Goal: Communication & Community: Answer question/provide support

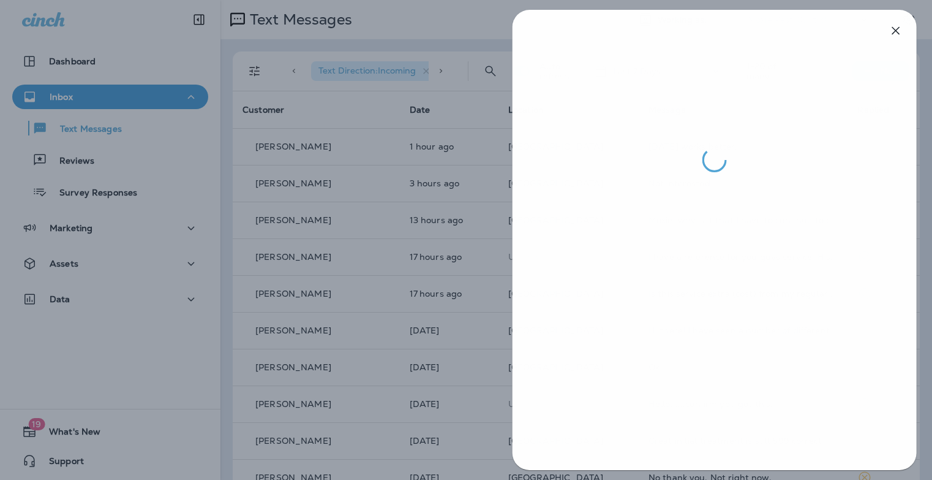
click at [431, 143] on div at bounding box center [467, 240] width 932 height 480
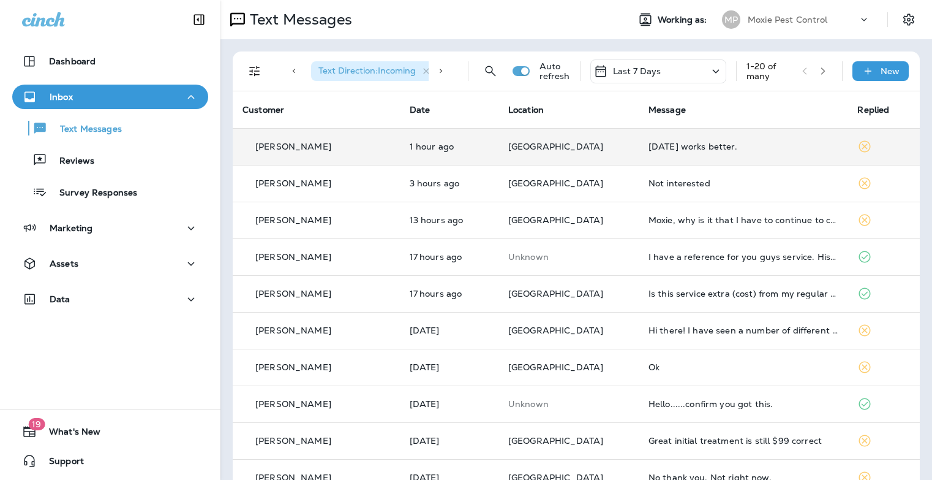
click at [682, 145] on div "[DATE] works better." at bounding box center [744, 147] width 190 height 10
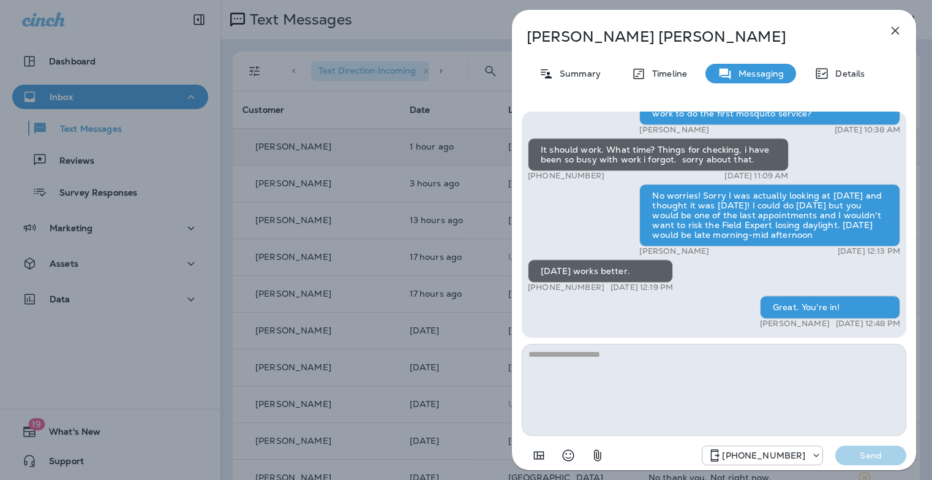
click at [890, 26] on icon "button" at bounding box center [895, 30] width 15 height 15
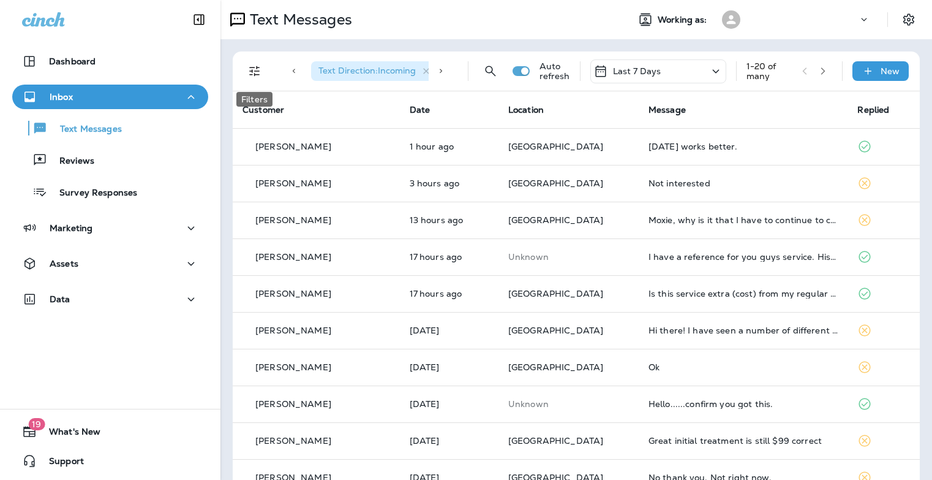
click at [252, 72] on icon "Filters" at bounding box center [254, 71] width 15 height 15
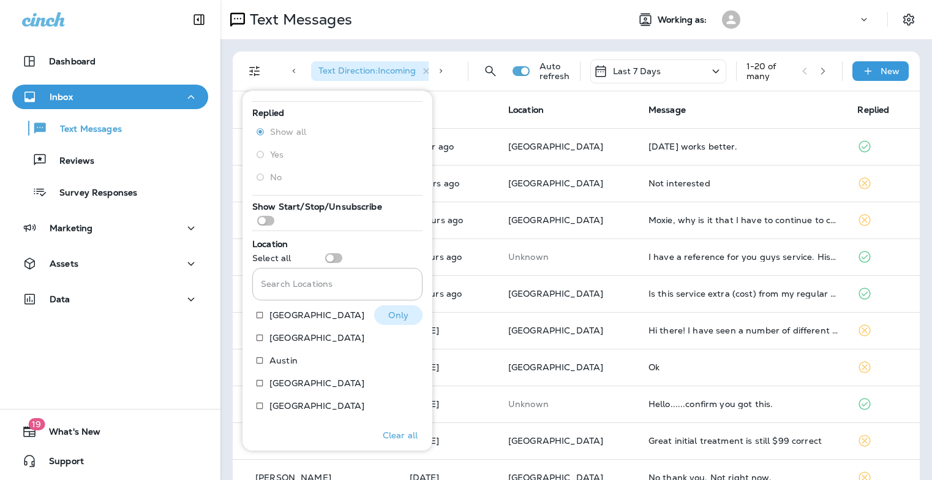
scroll to position [100, 0]
click at [330, 260] on div "Search Locations Search Locations" at bounding box center [337, 281] width 170 height 42
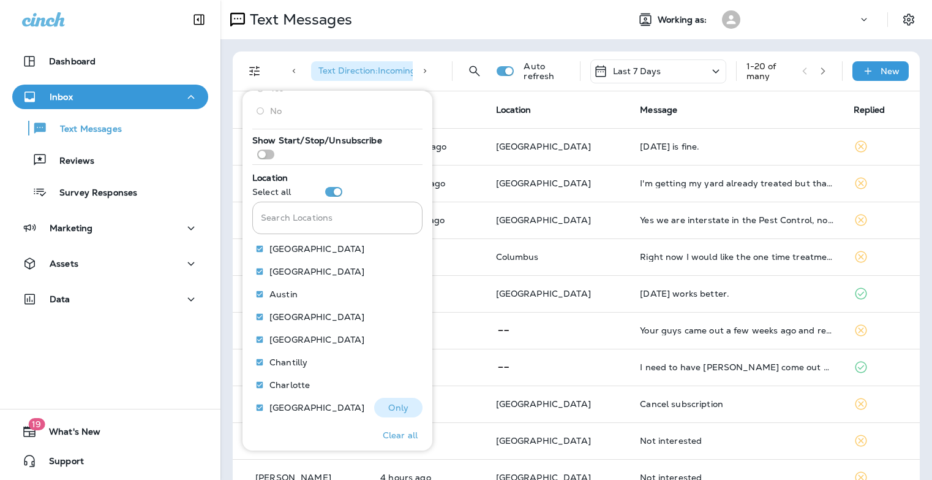
scroll to position [247, 0]
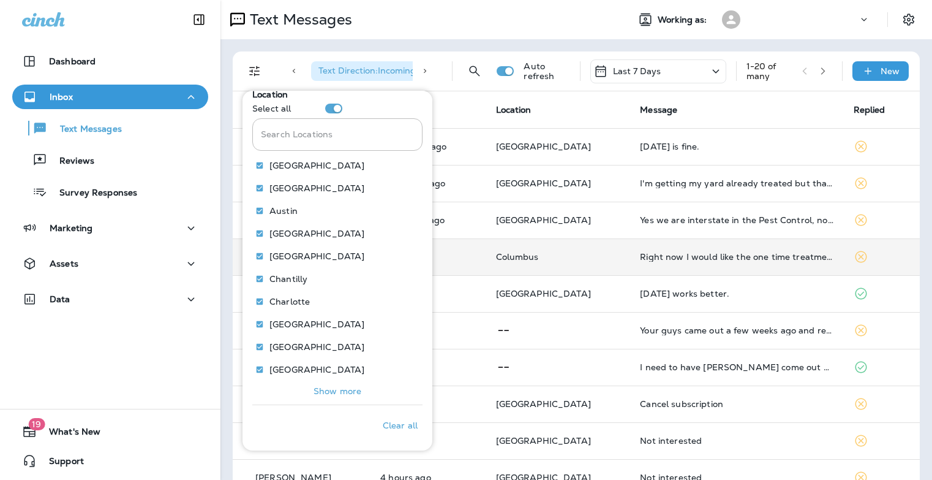
click at [529, 265] on td "Columbus" at bounding box center [558, 256] width 145 height 37
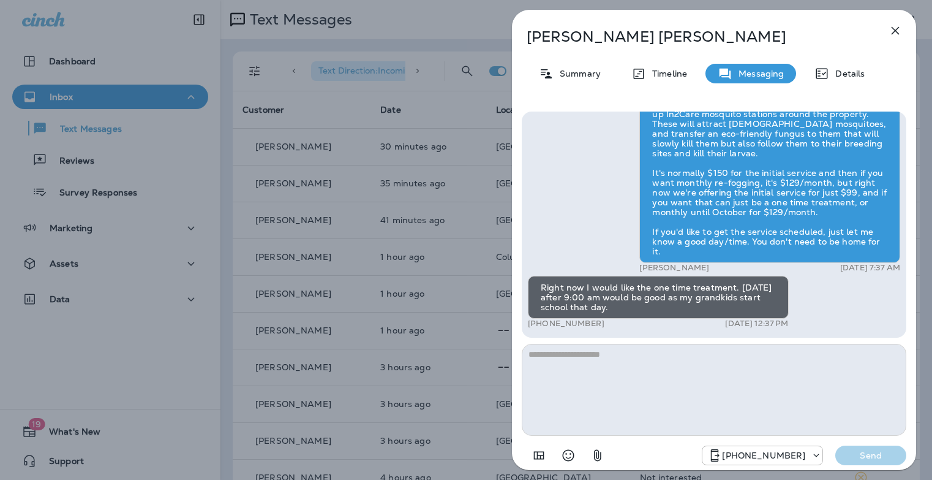
click at [670, 374] on textarea at bounding box center [714, 390] width 385 height 92
drag, startPoint x: 602, startPoint y: 323, endPoint x: 537, endPoint y: 324, distance: 64.9
click at [537, 324] on div "+1 (843) 254-0987 Aug 12, 2025 12:37 PM" at bounding box center [658, 323] width 261 height 10
copy p "(843) 254-0987"
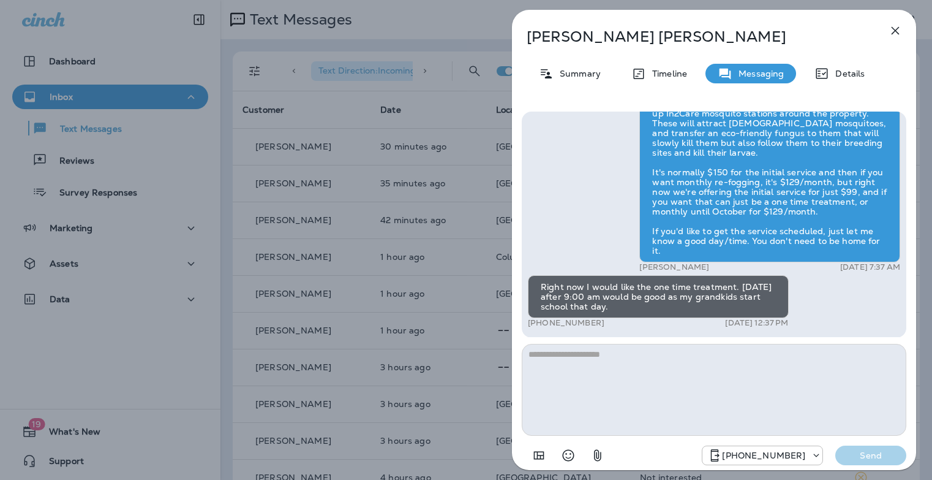
click at [420, 307] on div "Terry Alton Summary Timeline Messaging Details Hi Terry , this is Steven with M…" at bounding box center [466, 240] width 932 height 480
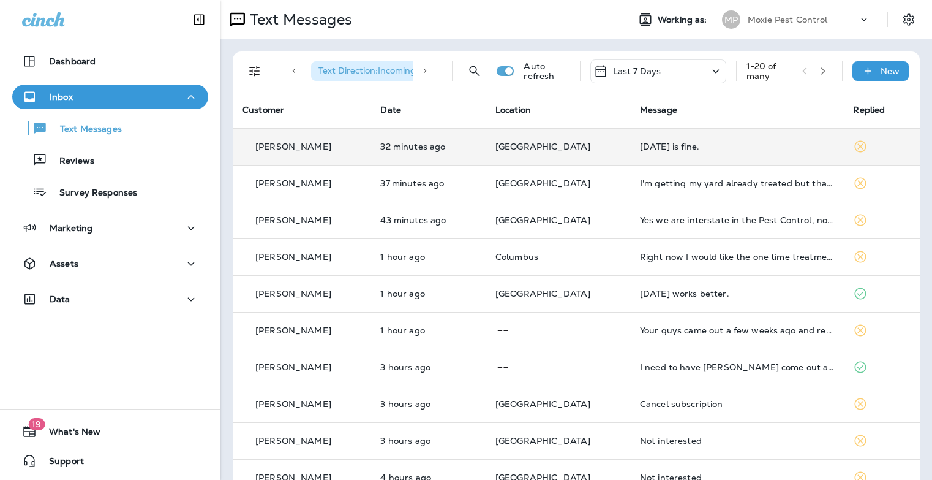
click at [658, 149] on div "Tomorrow is fine." at bounding box center [737, 147] width 194 height 10
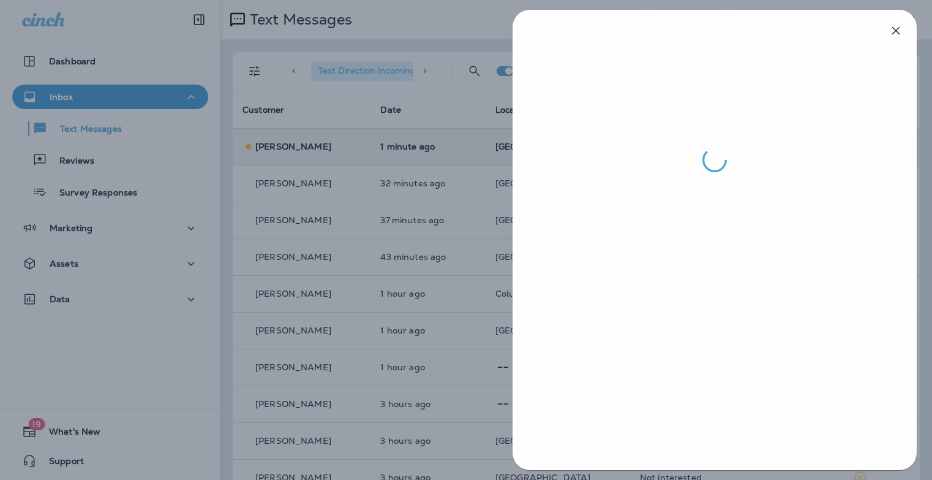
click at [485, 232] on div at bounding box center [467, 240] width 932 height 480
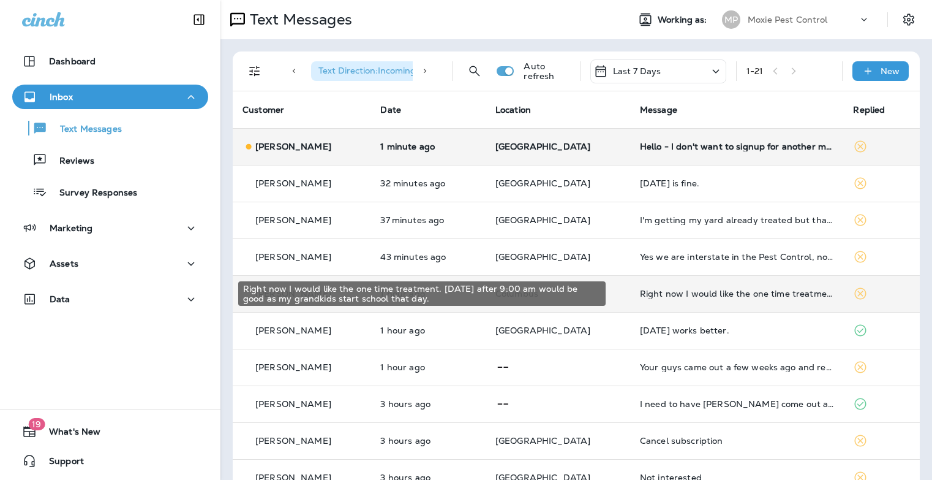
click at [670, 292] on div "Right now I would like the one time treatment. Tuesday the nineteenth after 9:0…" at bounding box center [737, 294] width 194 height 10
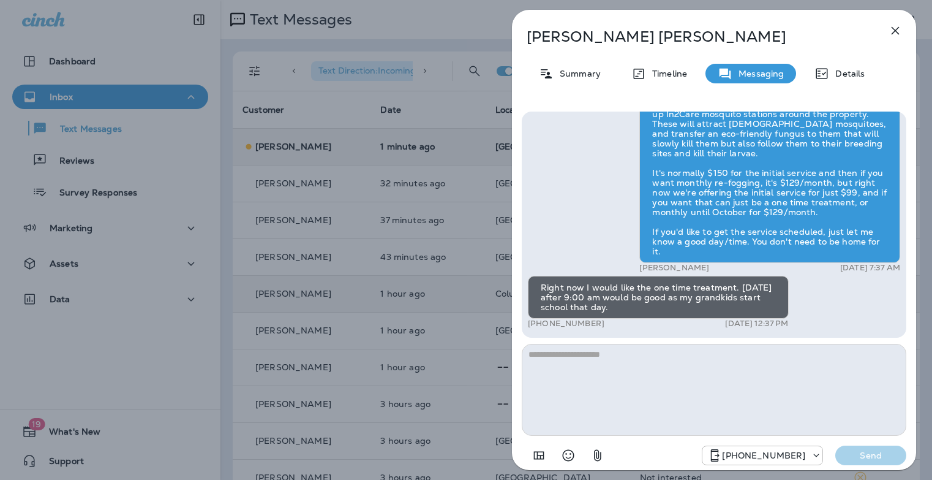
click at [706, 347] on textarea at bounding box center [714, 390] width 385 height 92
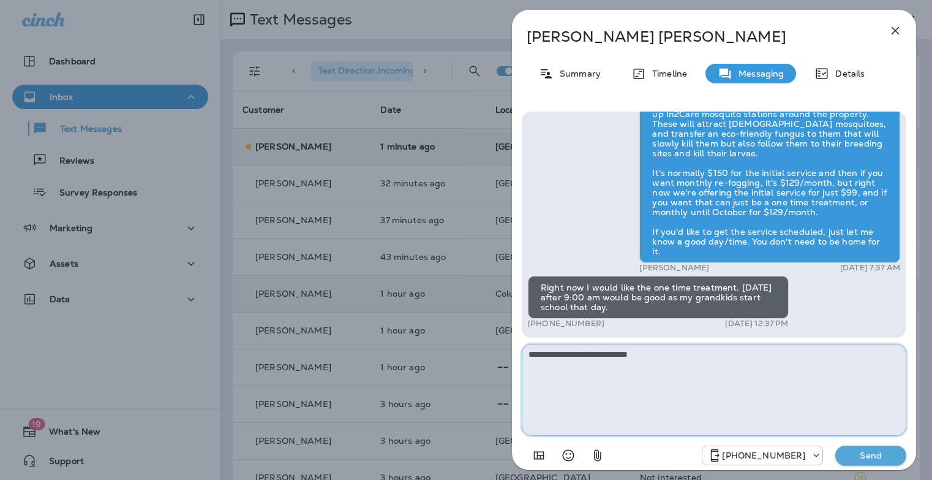
type textarea "**********"
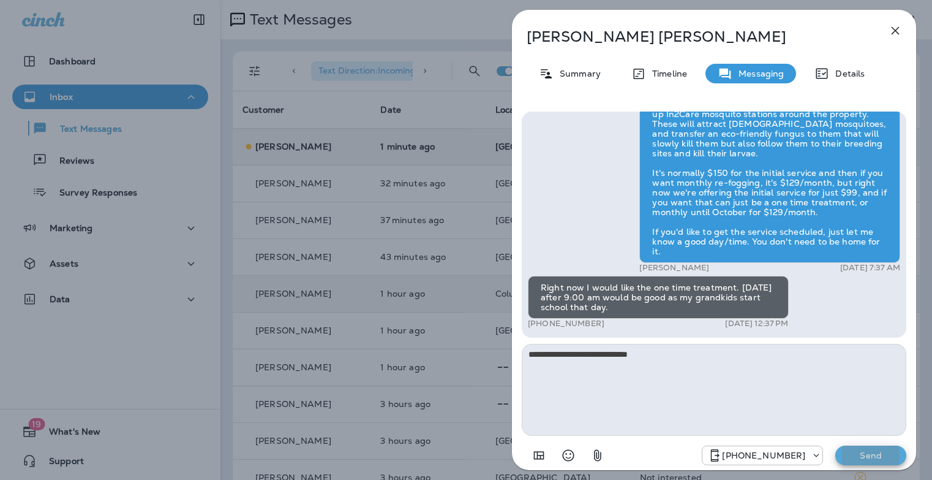
click at [836, 445] on button "Send" at bounding box center [871, 455] width 71 height 20
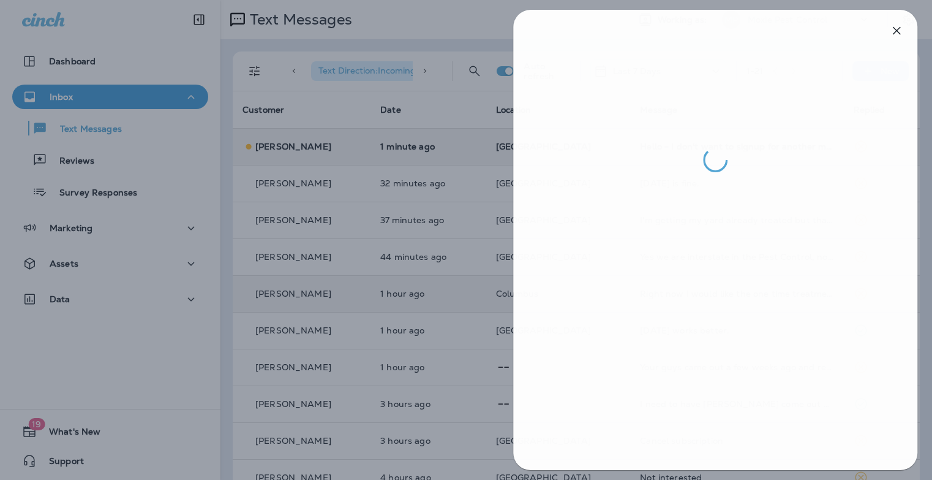
click at [433, 303] on div at bounding box center [467, 240] width 932 height 480
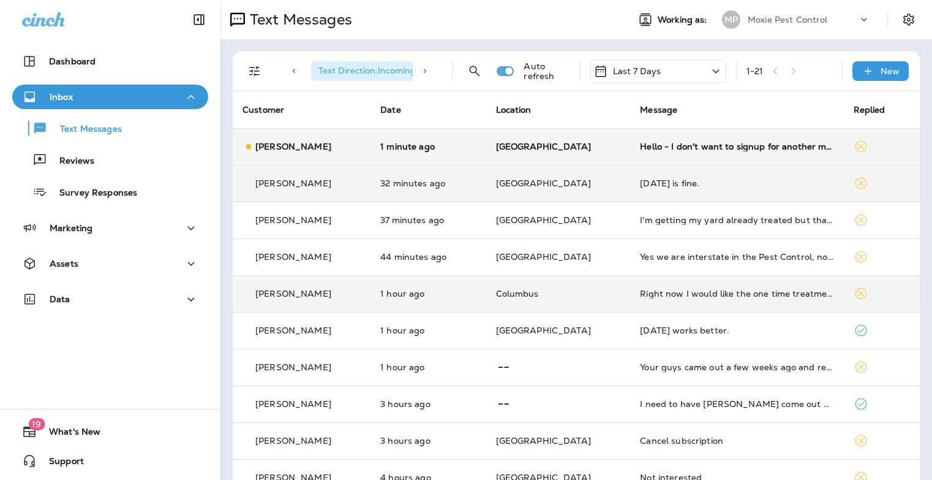
click at [673, 189] on td "Tomorrow is fine." at bounding box center [736, 183] width 213 height 37
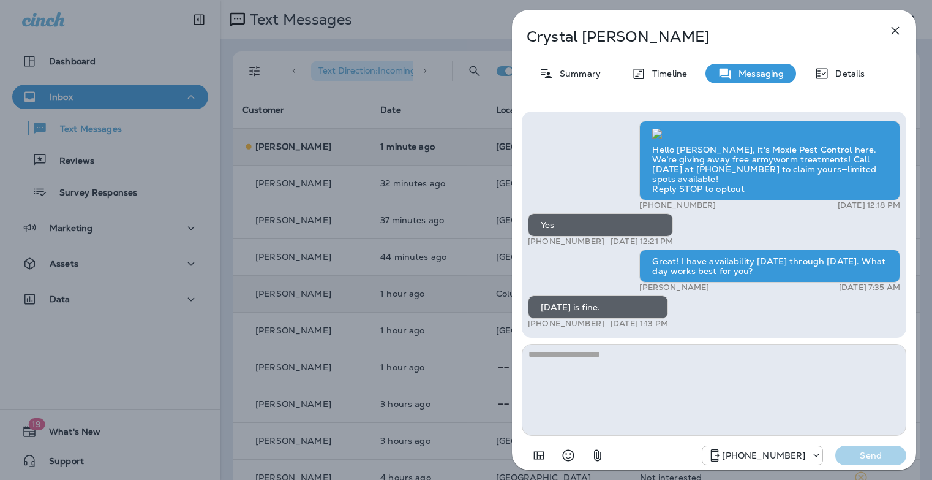
drag, startPoint x: 600, startPoint y: 322, endPoint x: 561, endPoint y: 322, distance: 39.2
click at [537, 323] on p "+1 (858) 750-0900" at bounding box center [566, 324] width 77 height 10
copy p "(858) 750-0900"
click at [634, 370] on textarea at bounding box center [714, 390] width 385 height 92
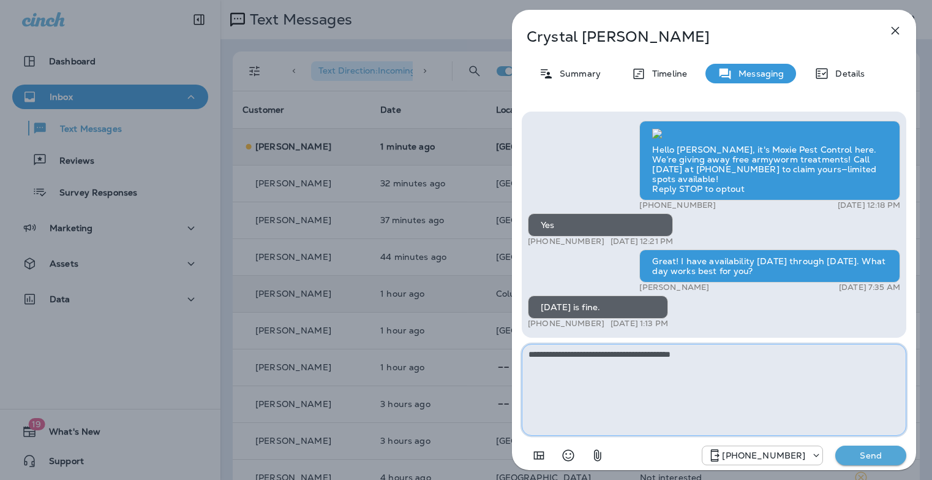
type textarea "**********"
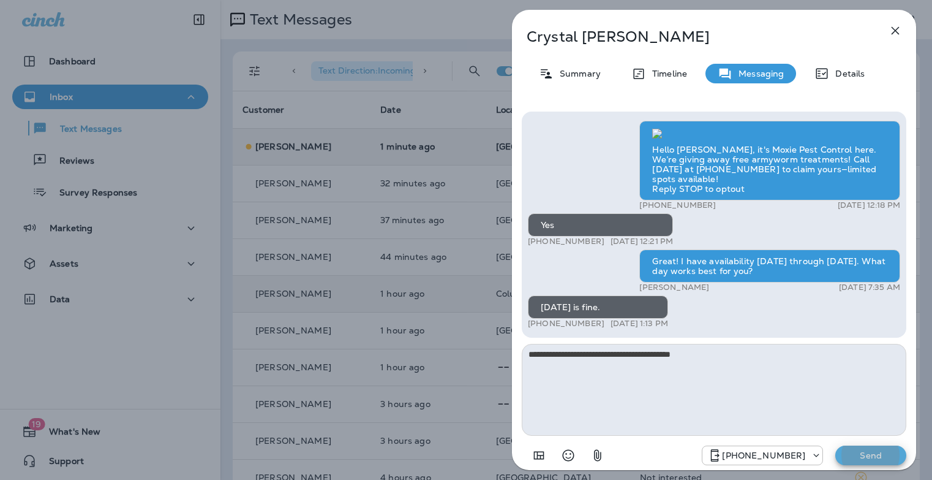
click at [836, 445] on button "Send" at bounding box center [871, 455] width 71 height 20
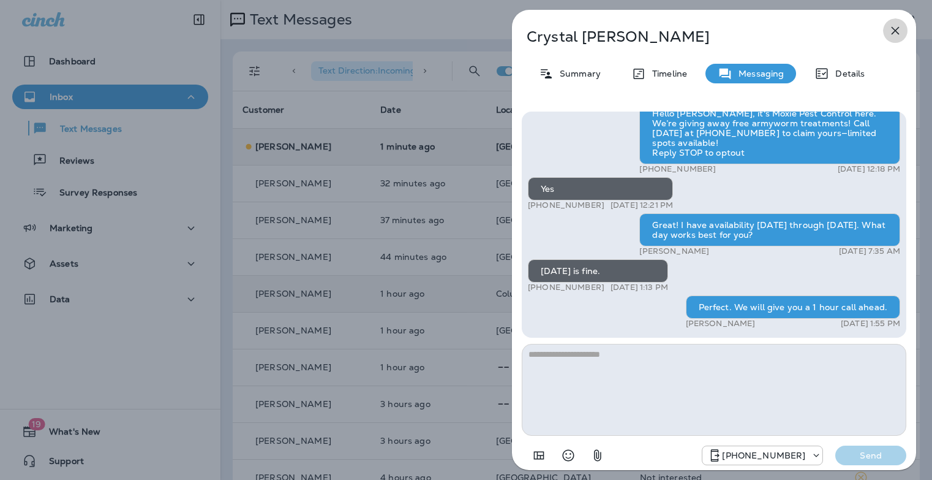
click at [902, 31] on icon "button" at bounding box center [895, 30] width 15 height 15
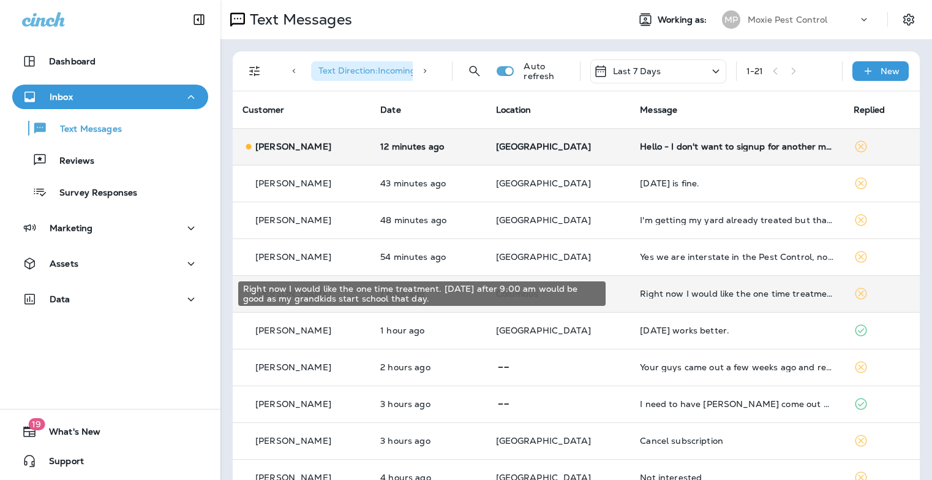
click at [657, 293] on div "Right now I would like the one time treatment. Tuesday the nineteenth after 9:0…" at bounding box center [737, 294] width 194 height 10
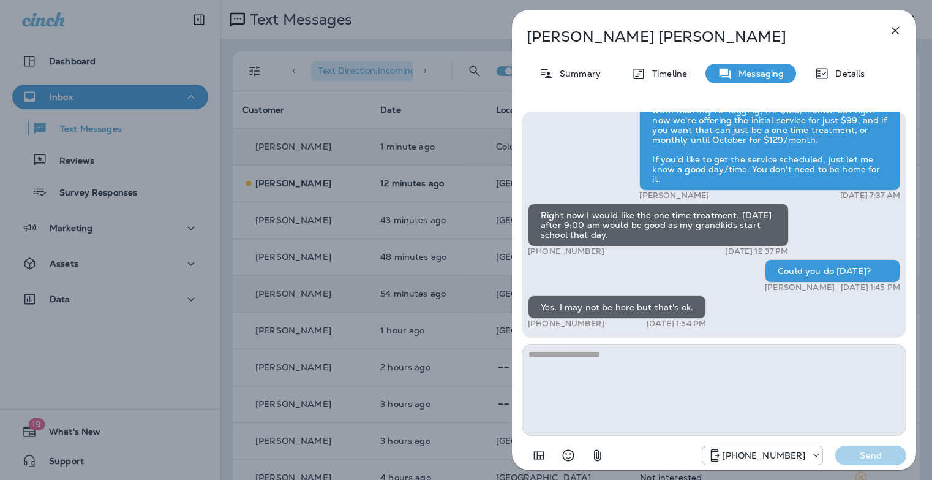
click at [613, 377] on textarea at bounding box center [714, 390] width 385 height 92
type textarea "**********"
click at [836, 445] on button "Send" at bounding box center [871, 455] width 71 height 20
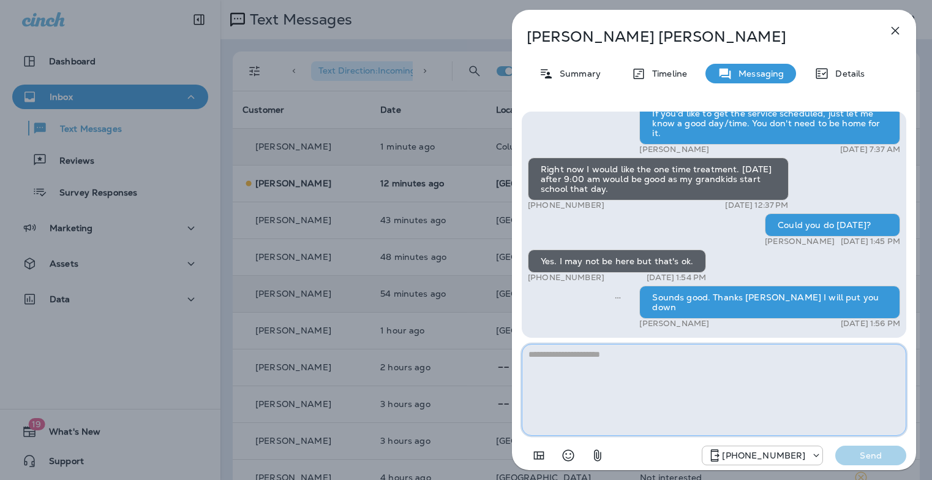
click at [657, 369] on textarea at bounding box center [714, 390] width 385 height 92
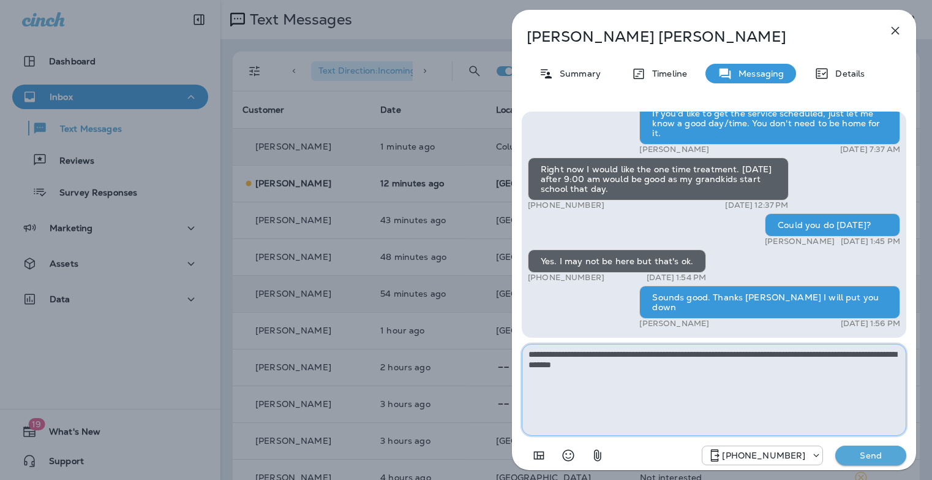
type textarea "**********"
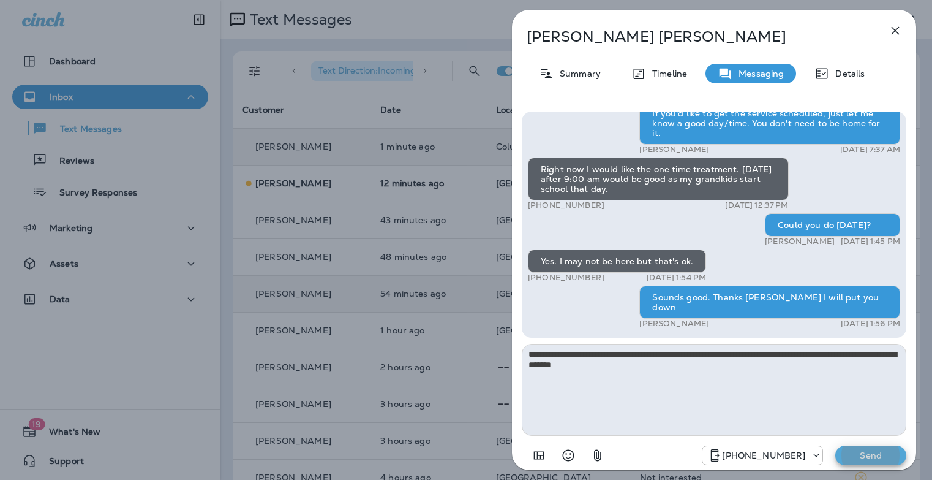
click at [836, 445] on button "Send" at bounding box center [871, 455] width 71 height 20
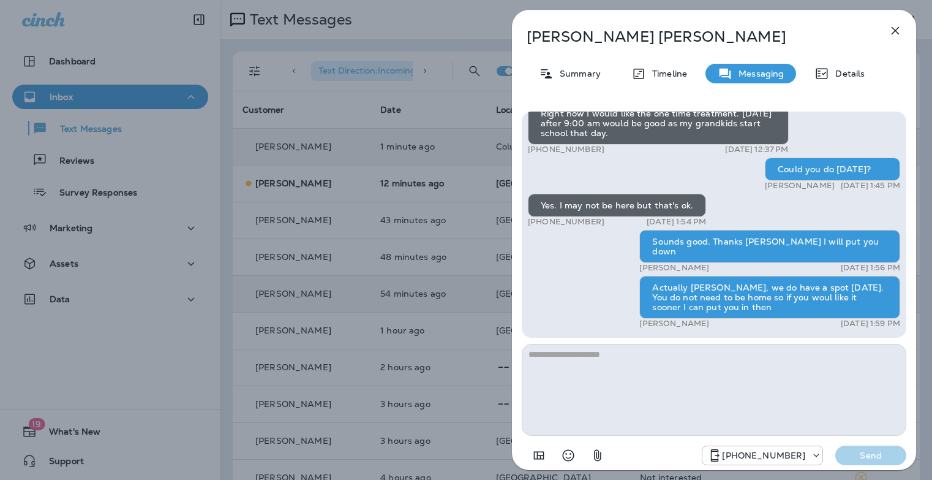
click at [896, 28] on icon "button" at bounding box center [895, 30] width 15 height 15
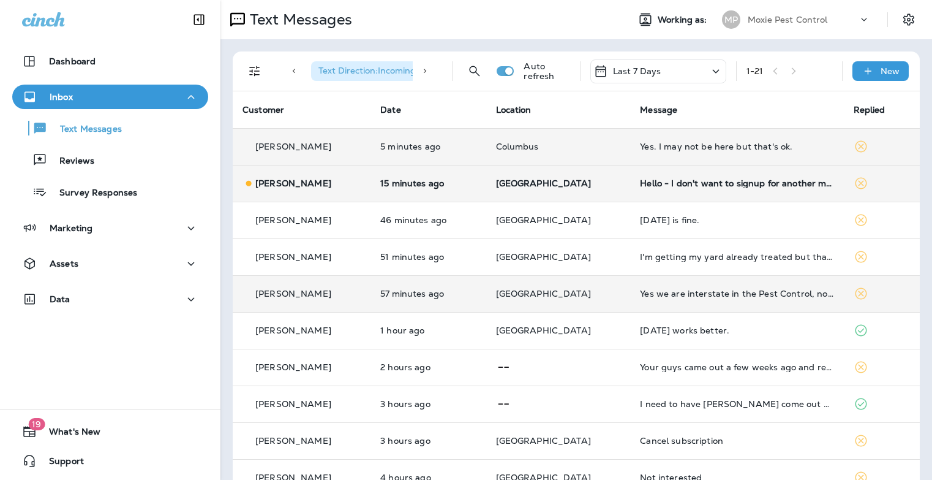
click at [668, 184] on div "Hello - I don't want to signup for another monthly service. I have a question a…" at bounding box center [737, 183] width 194 height 10
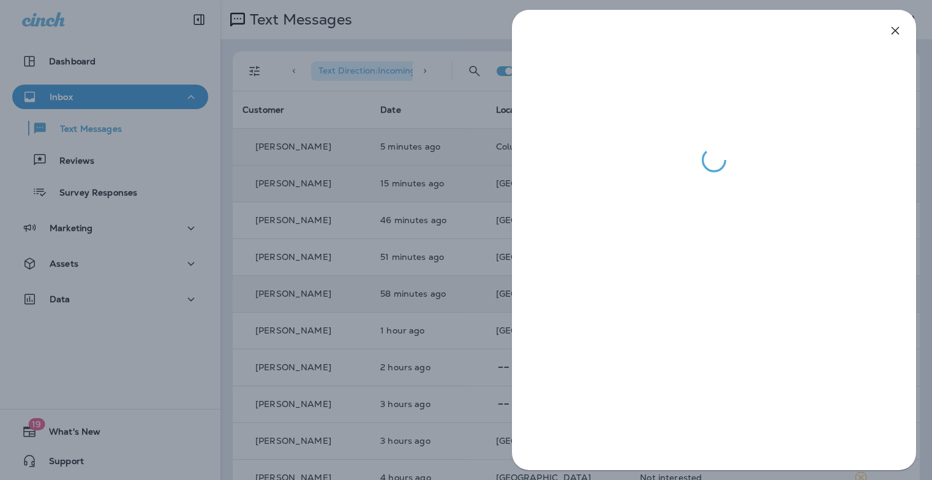
click at [899, 31] on icon "button" at bounding box center [895, 30] width 15 height 15
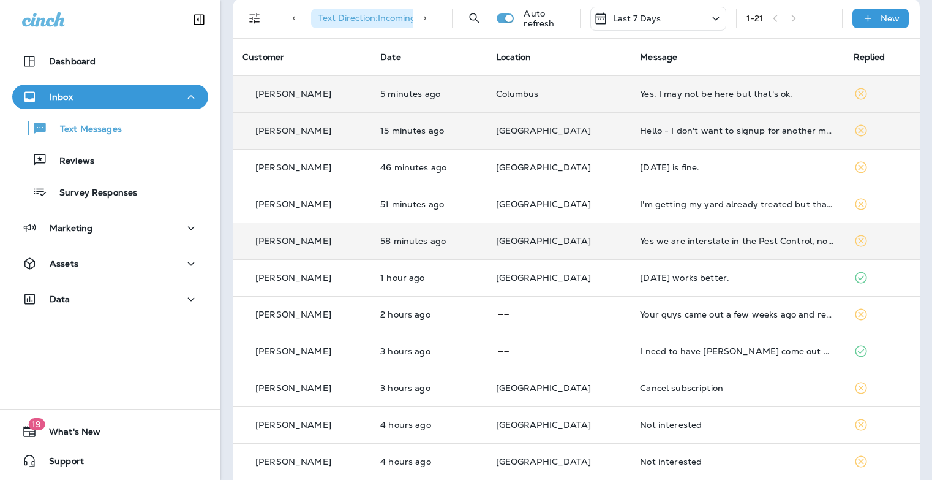
scroll to position [53, 0]
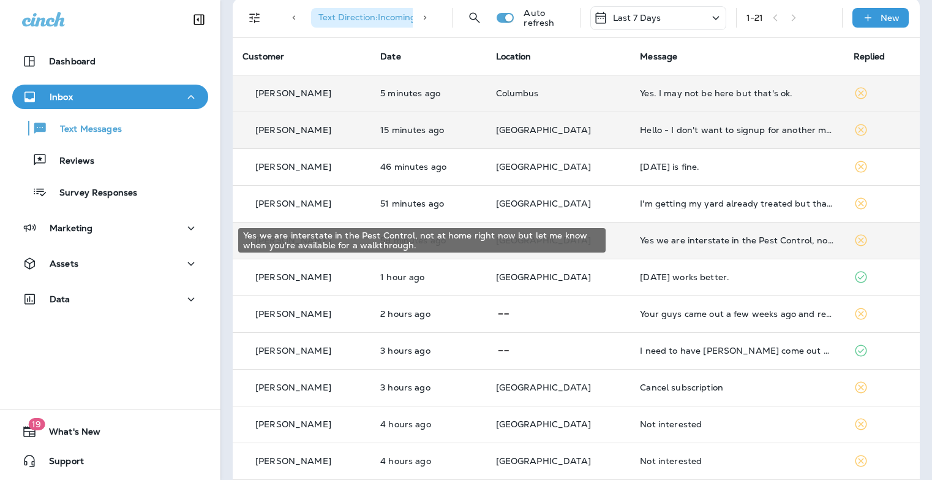
click at [684, 237] on div "Yes we are interstate in the Pest Control, not at home right now but let me kno…" at bounding box center [737, 240] width 194 height 10
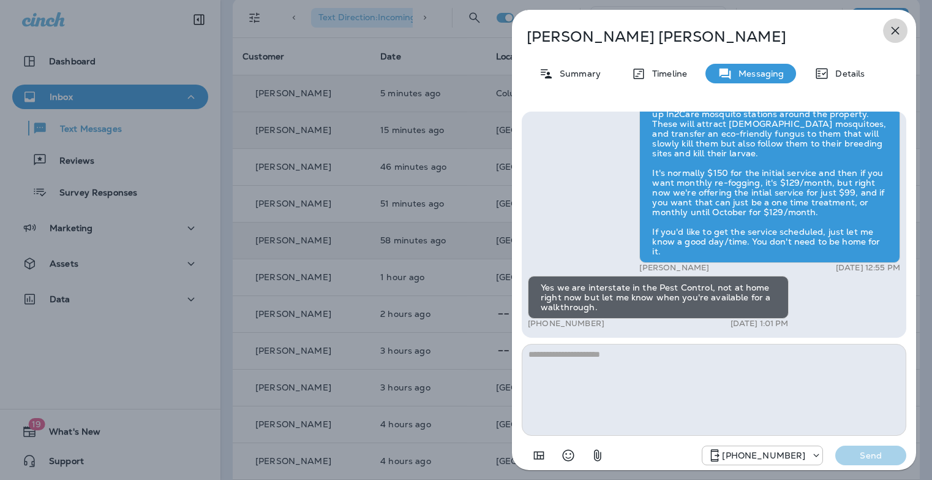
click at [897, 31] on icon "button" at bounding box center [895, 30] width 15 height 15
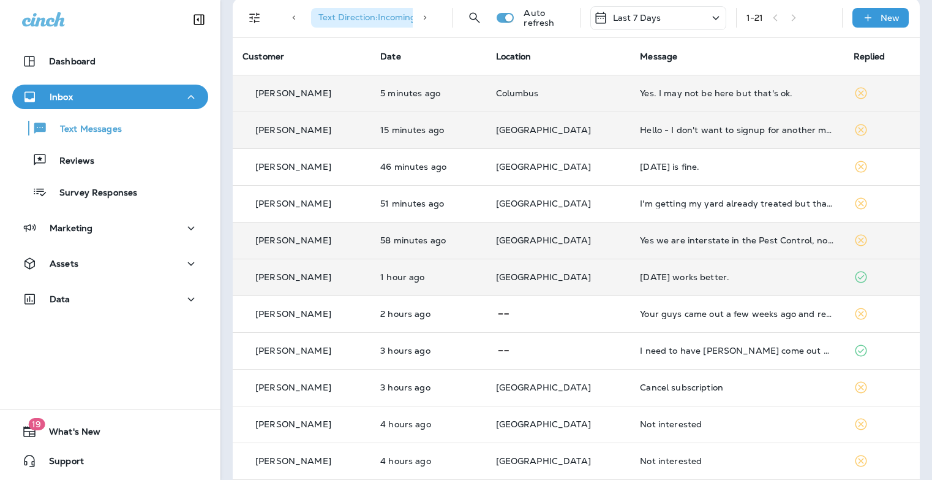
click at [646, 282] on td "[DATE] works better." at bounding box center [736, 277] width 213 height 37
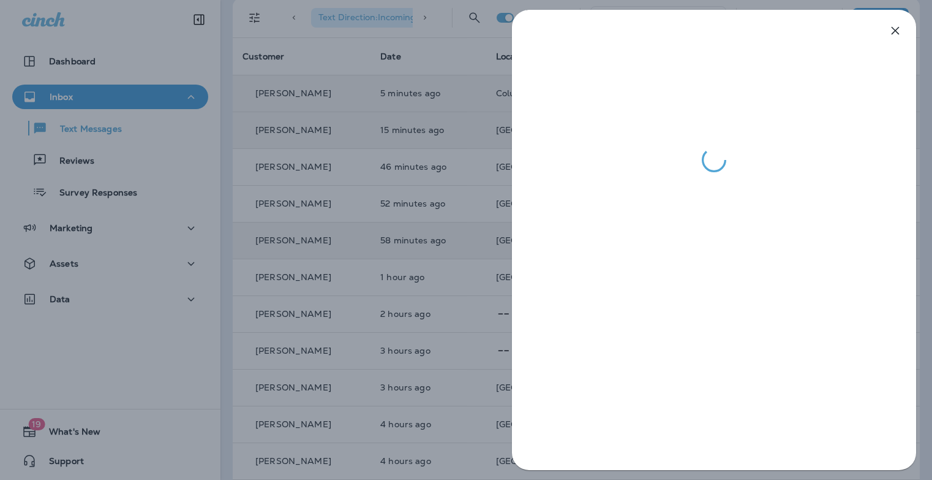
click at [897, 31] on icon "button" at bounding box center [895, 30] width 15 height 15
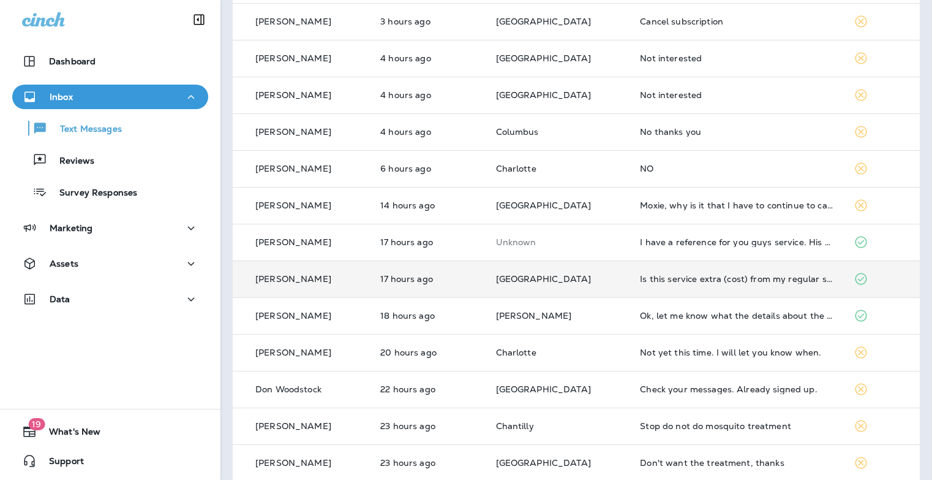
scroll to position [433, 0]
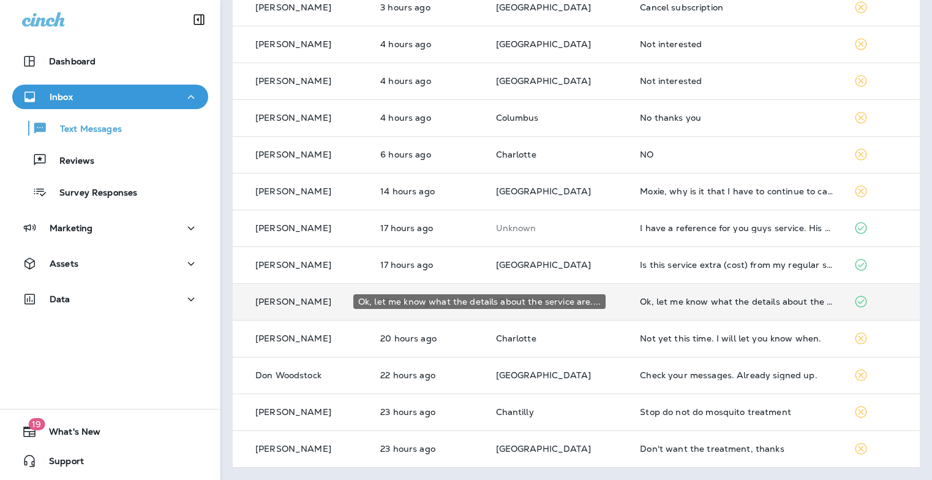
click at [683, 301] on div "Ok, let me know what the details about the service are...." at bounding box center [737, 302] width 194 height 10
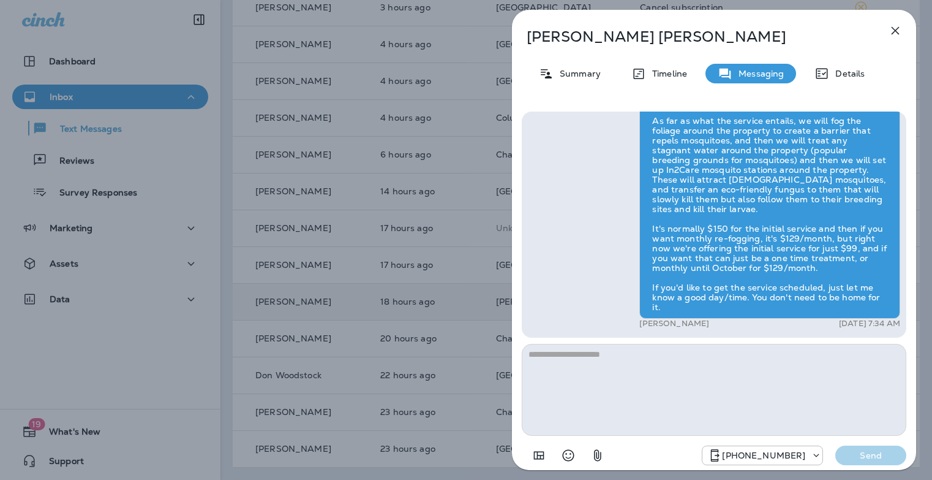
click at [894, 30] on icon "button" at bounding box center [895, 30] width 15 height 15
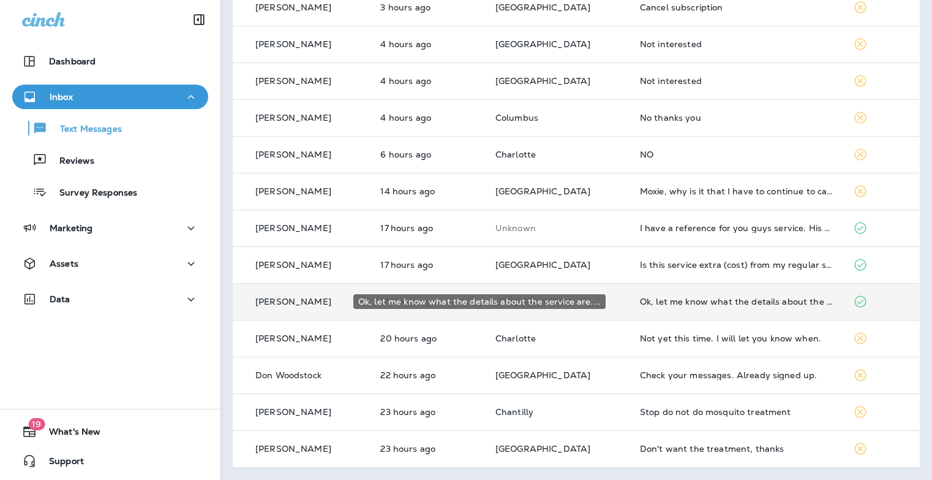
click at [668, 305] on div "Ok, let me know what the details about the service are...." at bounding box center [737, 302] width 194 height 10
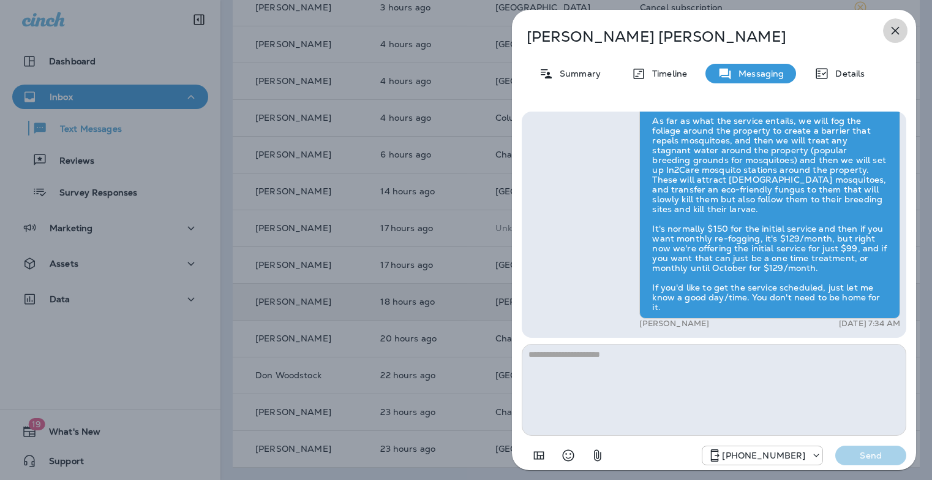
click at [895, 27] on icon "button" at bounding box center [895, 30] width 15 height 15
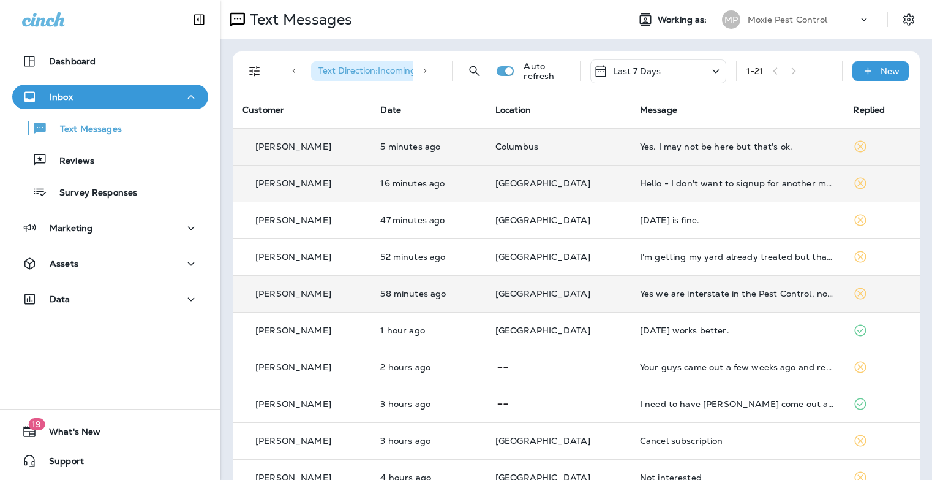
click at [253, 73] on icon "Filters" at bounding box center [254, 71] width 15 height 15
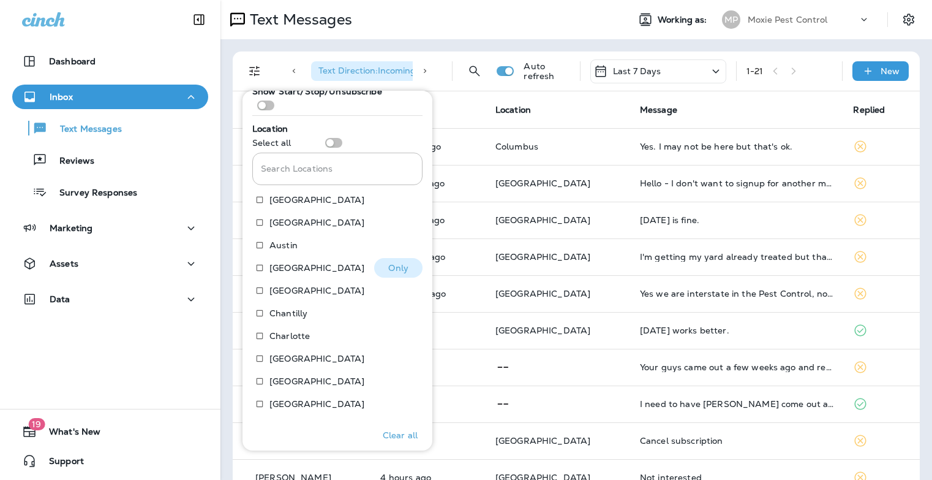
scroll to position [247, 0]
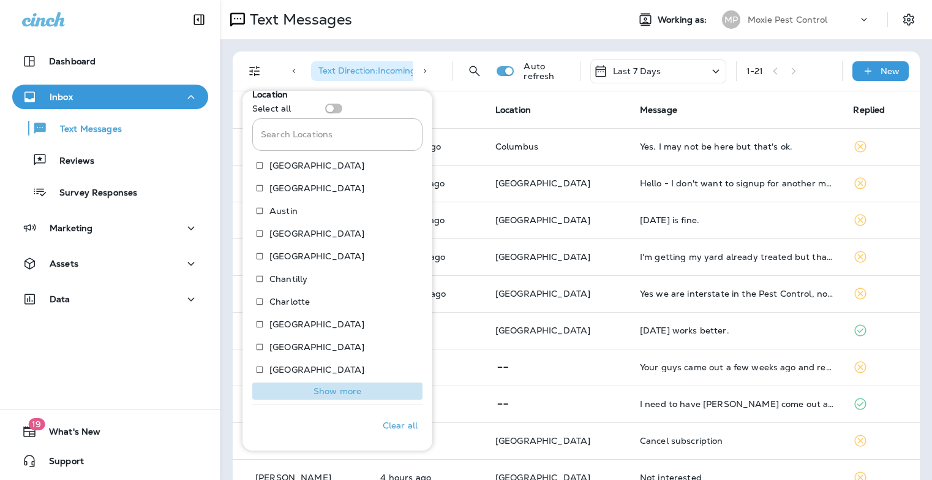
click at [339, 389] on p "Show more" at bounding box center [338, 391] width 48 height 10
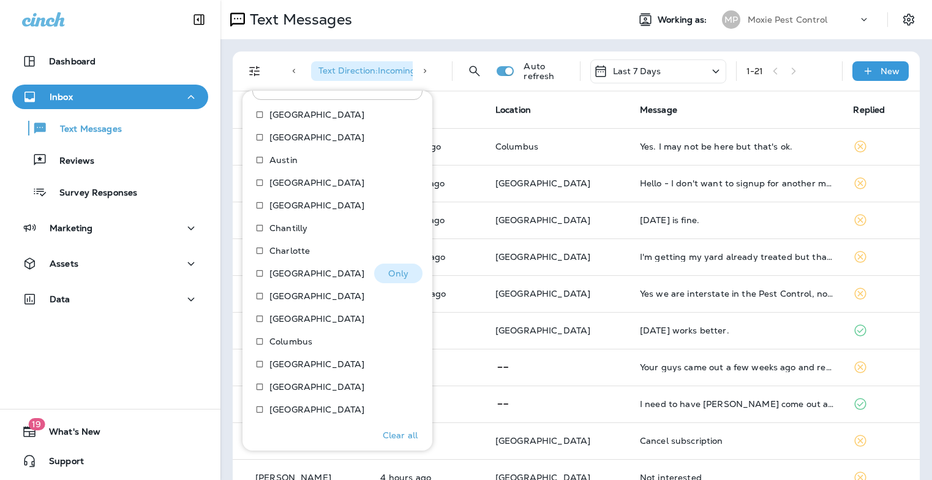
scroll to position [351, 0]
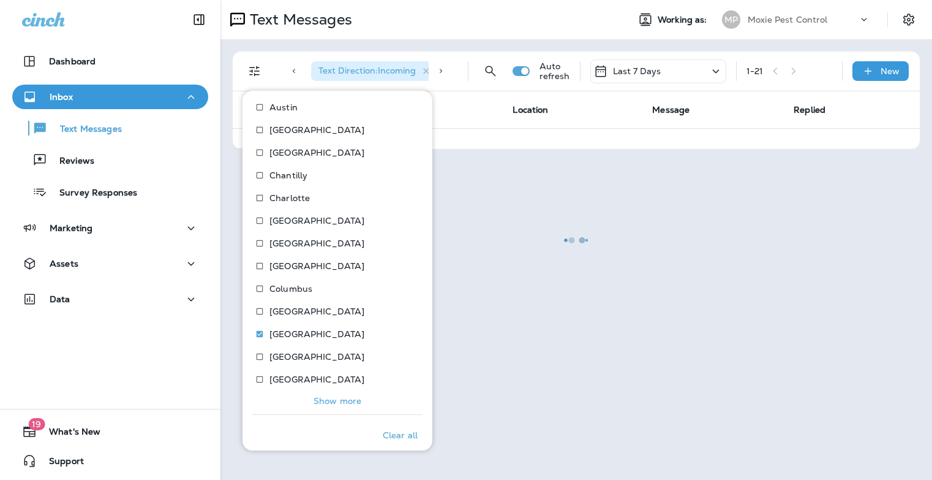
click at [346, 401] on p "Show more" at bounding box center [338, 401] width 48 height 10
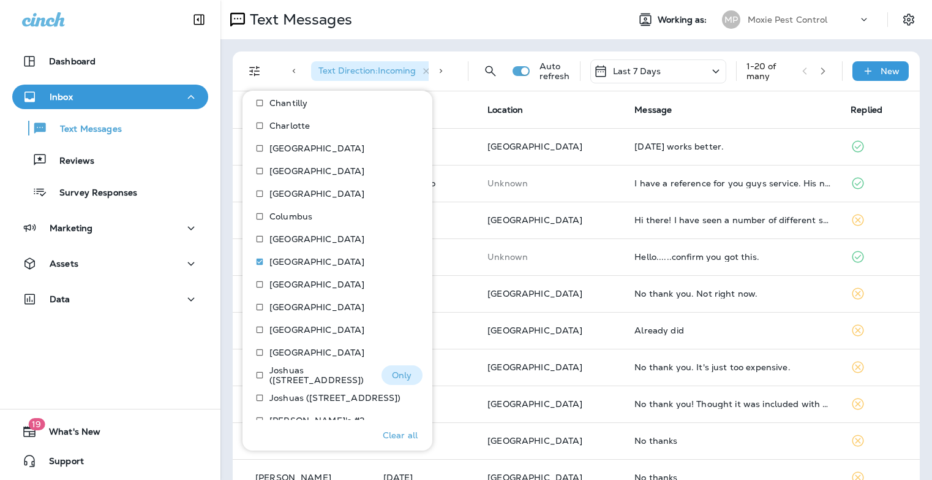
scroll to position [428, 0]
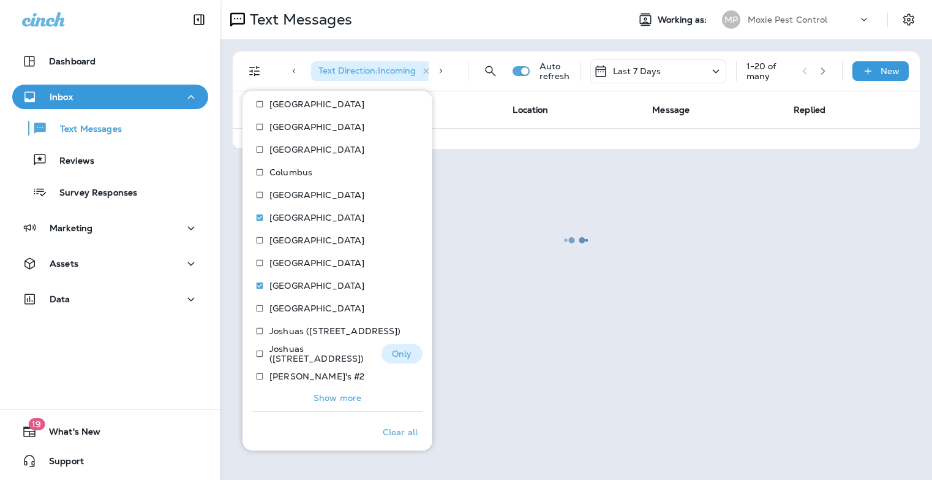
scroll to position [474, 0]
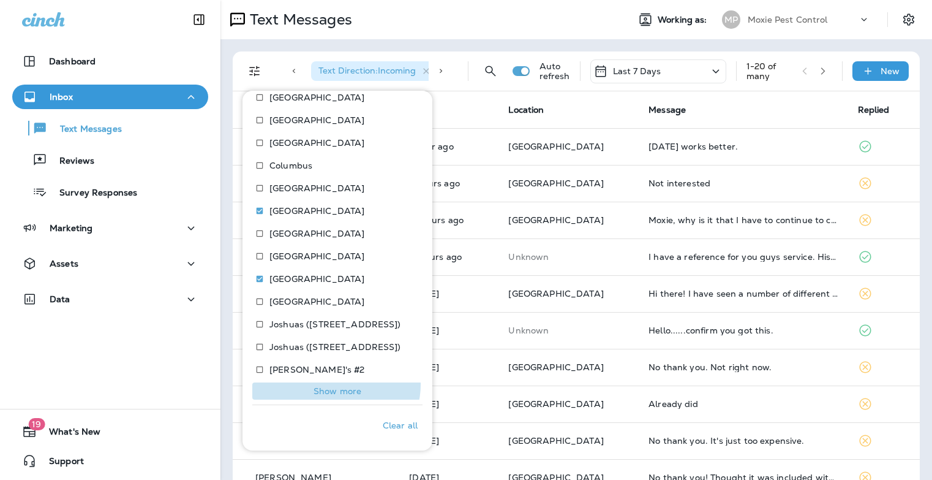
click at [336, 384] on button "Show more" at bounding box center [337, 390] width 170 height 17
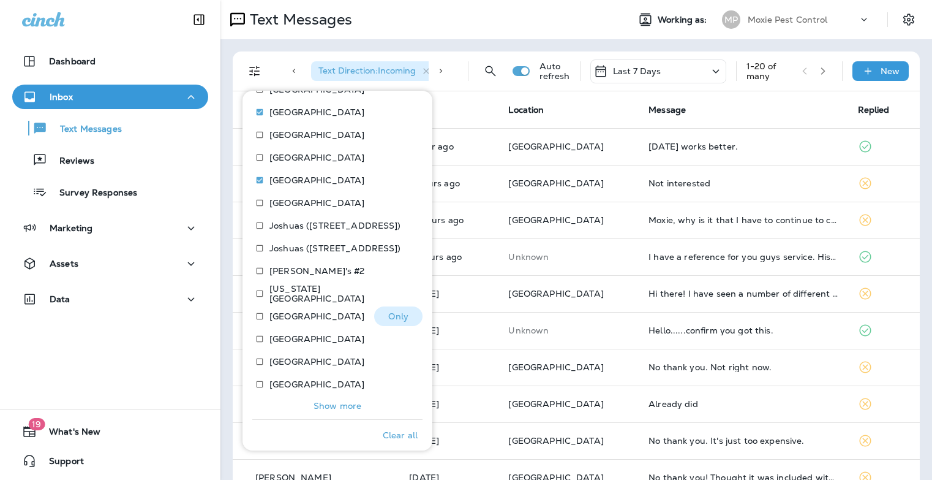
scroll to position [575, 0]
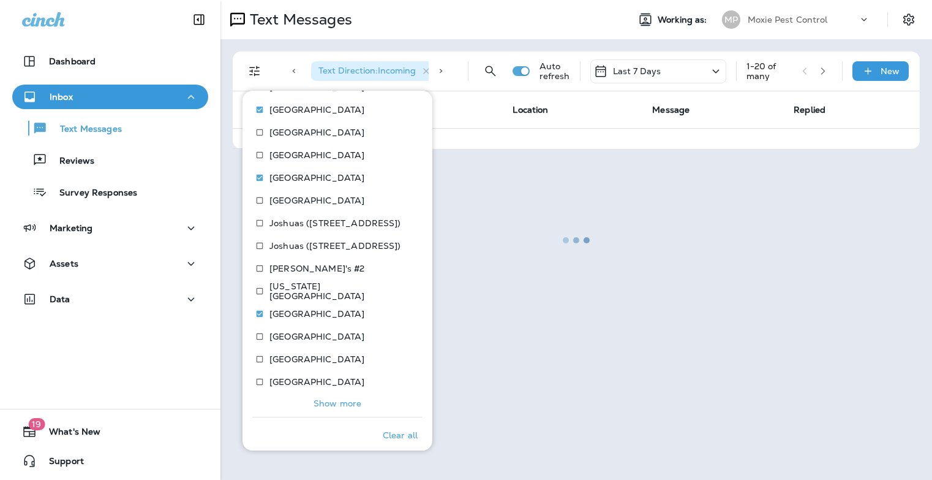
click at [348, 404] on p "Show more" at bounding box center [338, 403] width 48 height 10
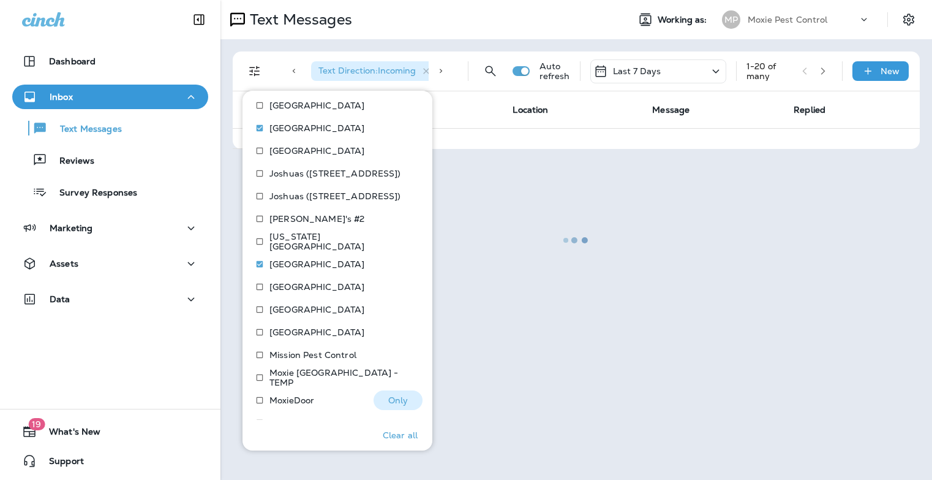
scroll to position [701, 0]
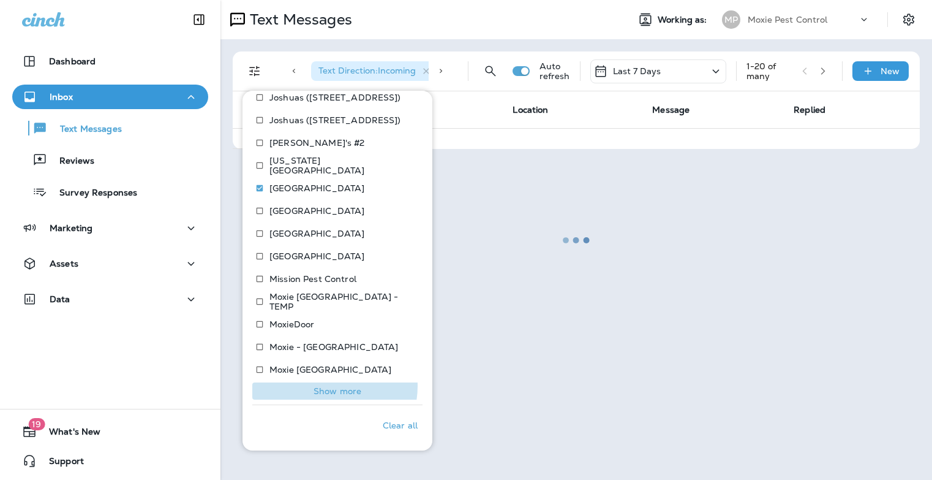
click at [329, 386] on p "Show more" at bounding box center [338, 391] width 48 height 10
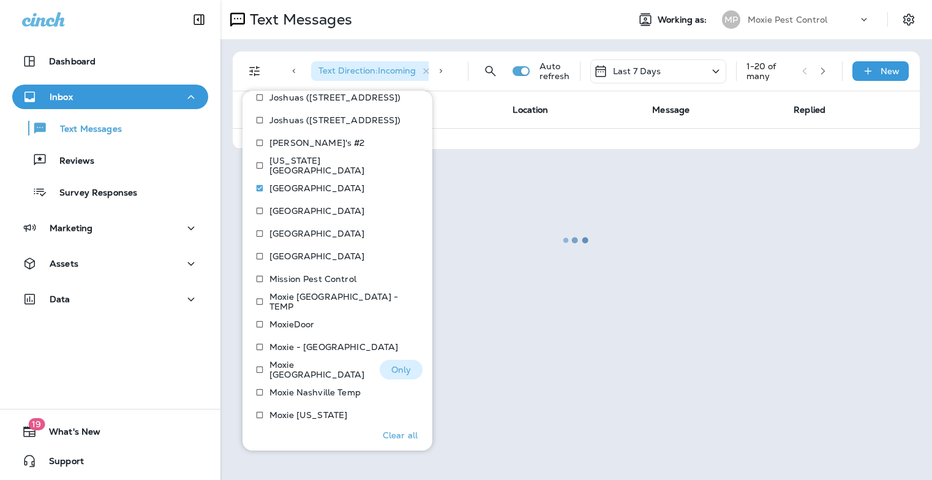
scroll to position [814, 0]
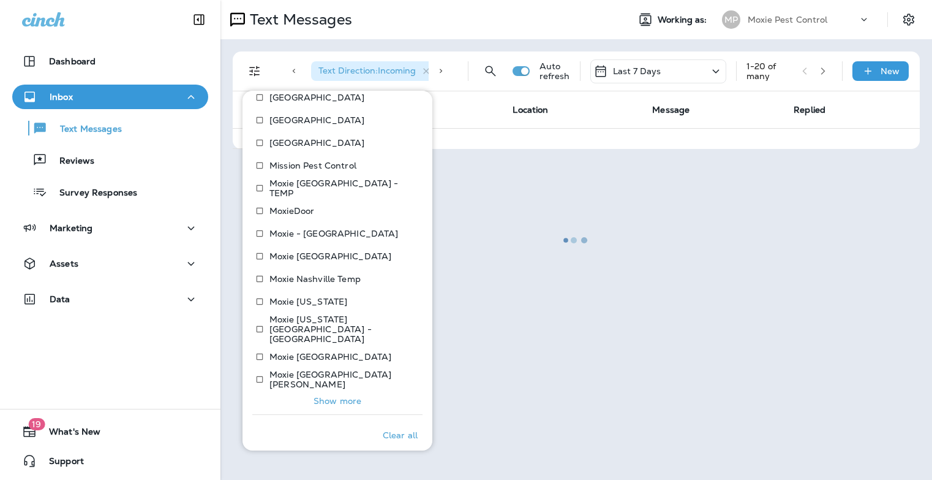
click at [325, 396] on p "Show more" at bounding box center [338, 401] width 48 height 10
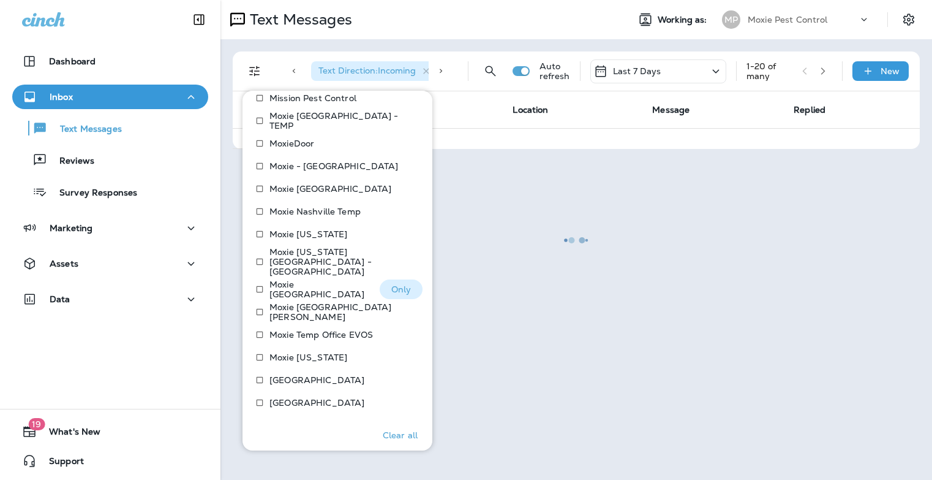
scroll to position [927, 0]
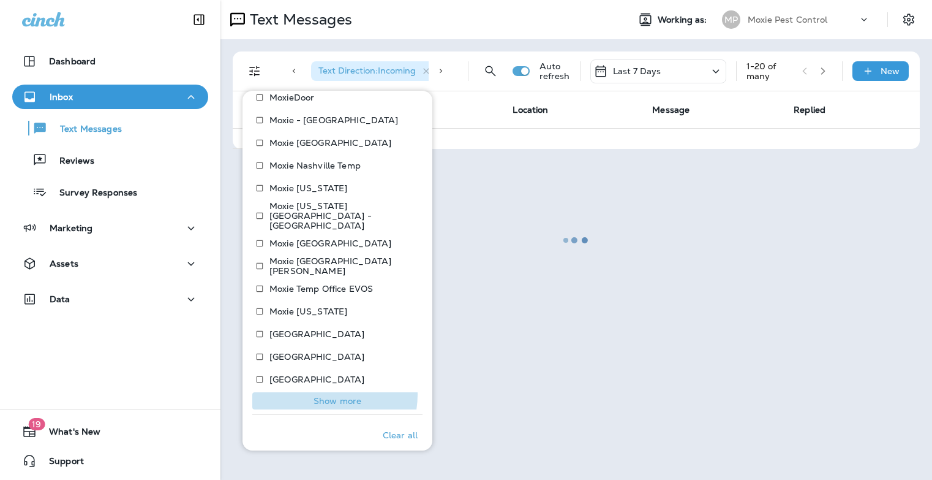
click at [327, 396] on p "Show more" at bounding box center [338, 401] width 48 height 10
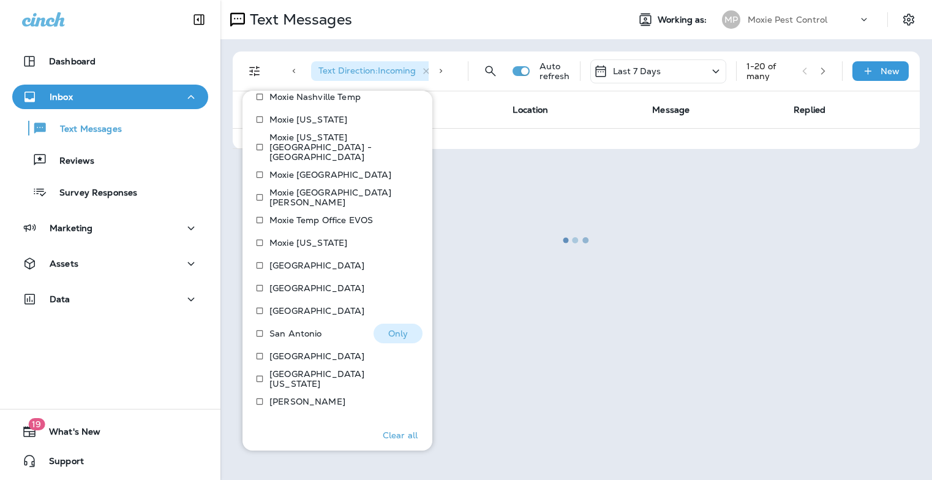
scroll to position [1041, 0]
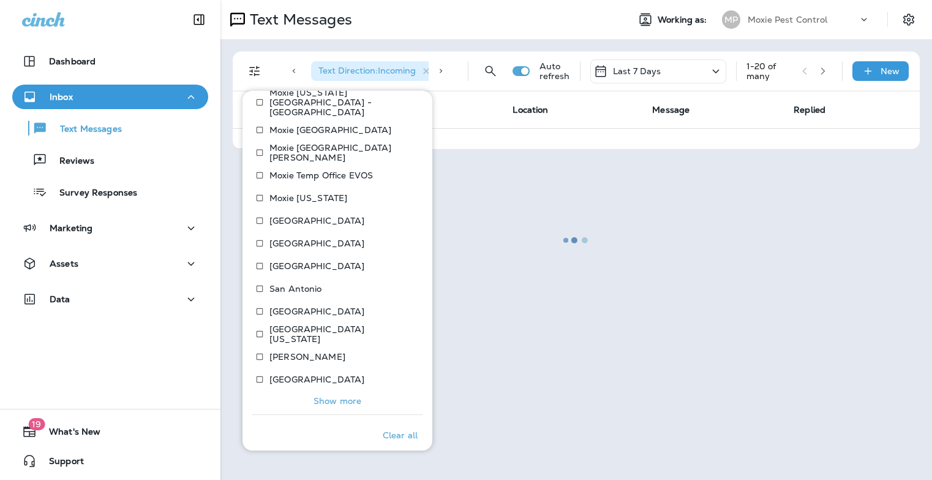
click at [331, 396] on p "Show more" at bounding box center [338, 401] width 48 height 10
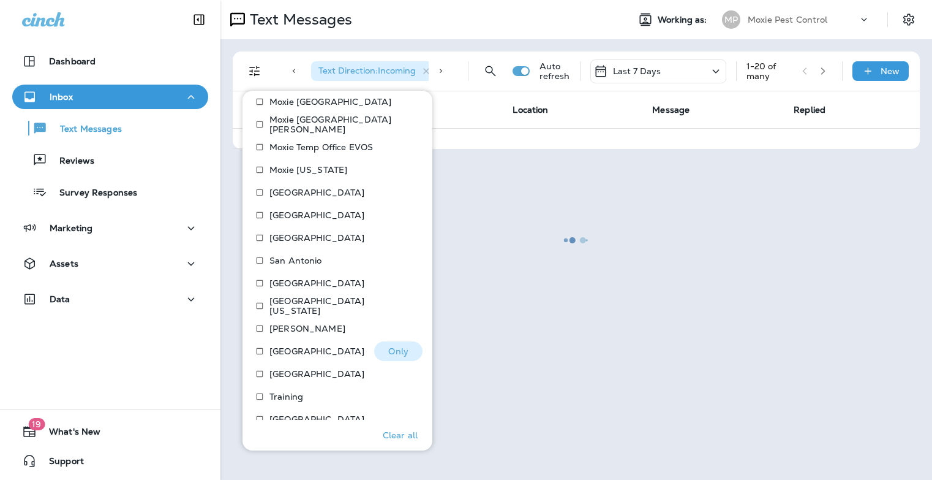
scroll to position [1092, 0]
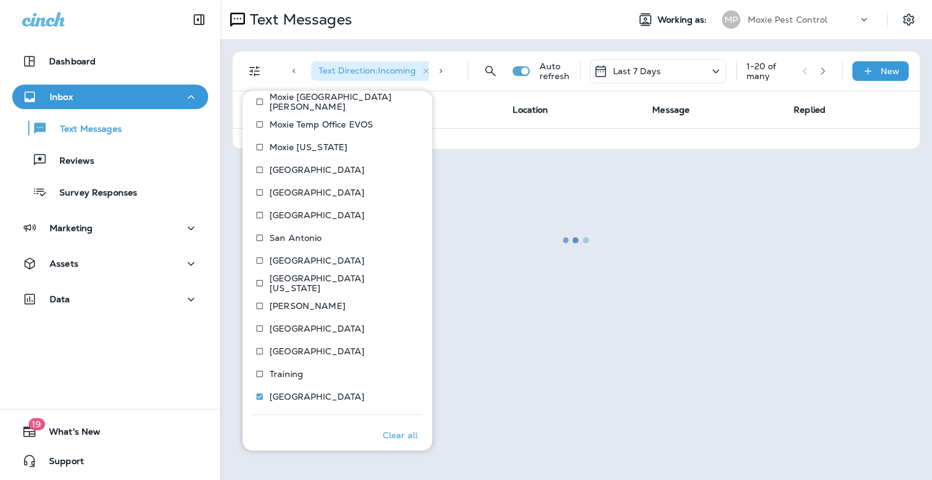
click at [547, 330] on div at bounding box center [576, 239] width 709 height 477
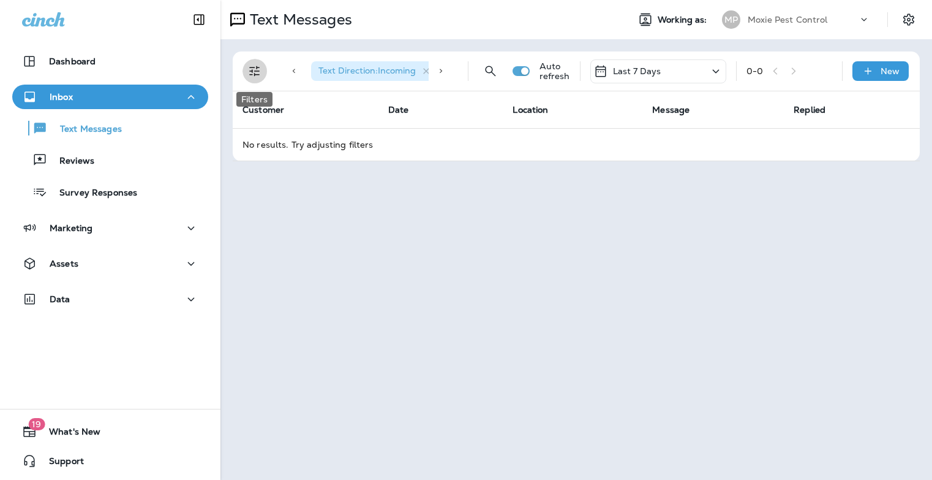
click at [255, 72] on icon "Filters" at bounding box center [254, 71] width 15 height 15
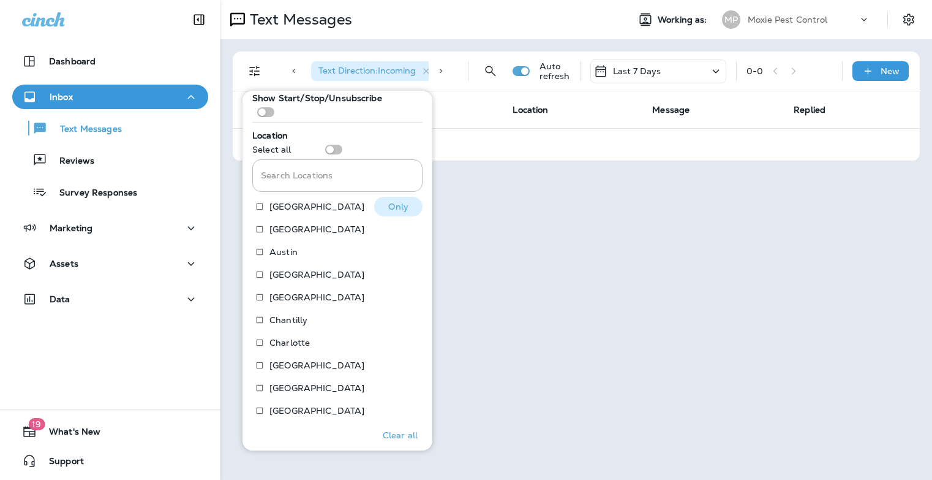
scroll to position [247, 0]
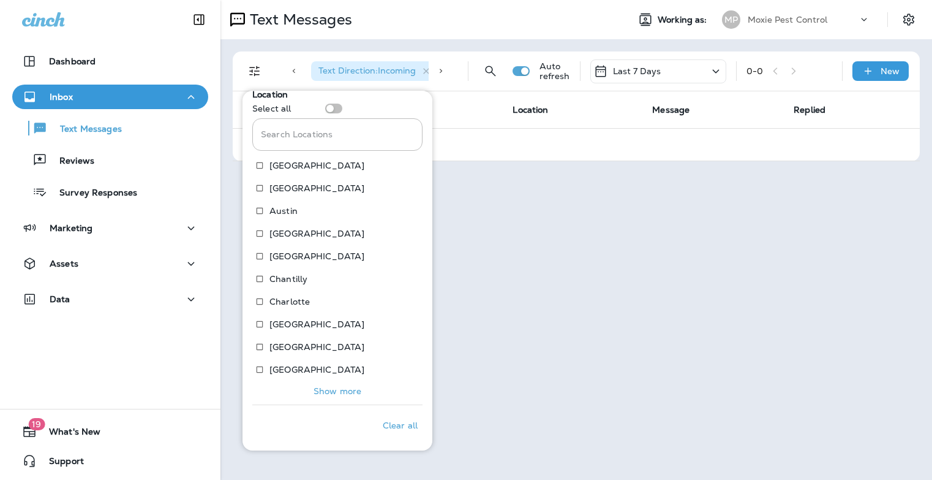
click at [332, 391] on p "Show more" at bounding box center [338, 391] width 48 height 10
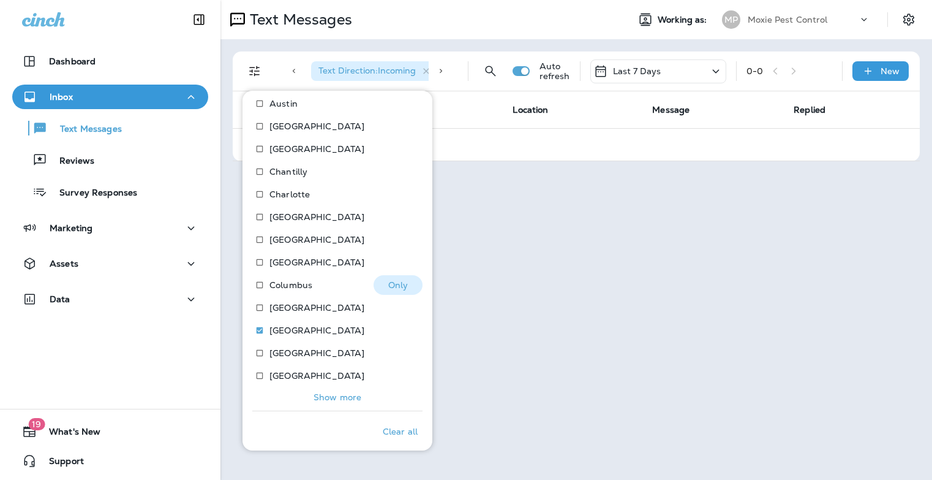
scroll to position [361, 0]
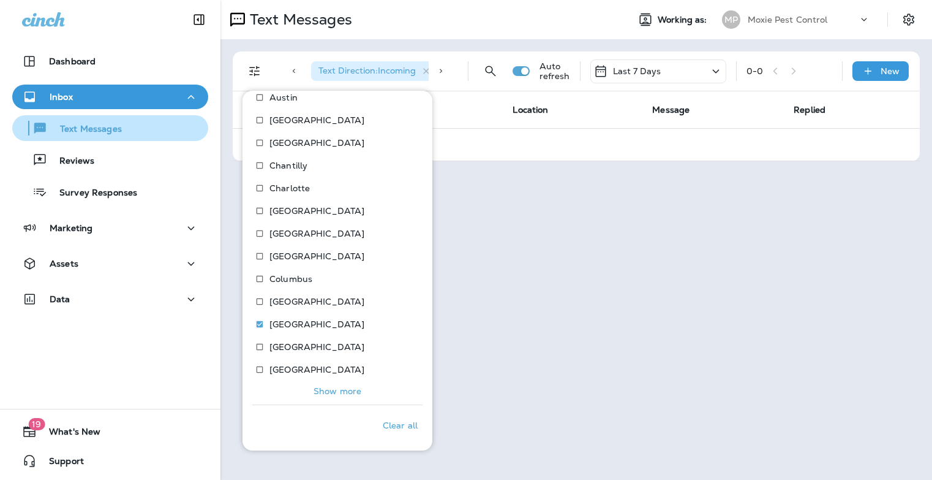
click at [116, 131] on p "Text Messages" at bounding box center [85, 130] width 74 height 12
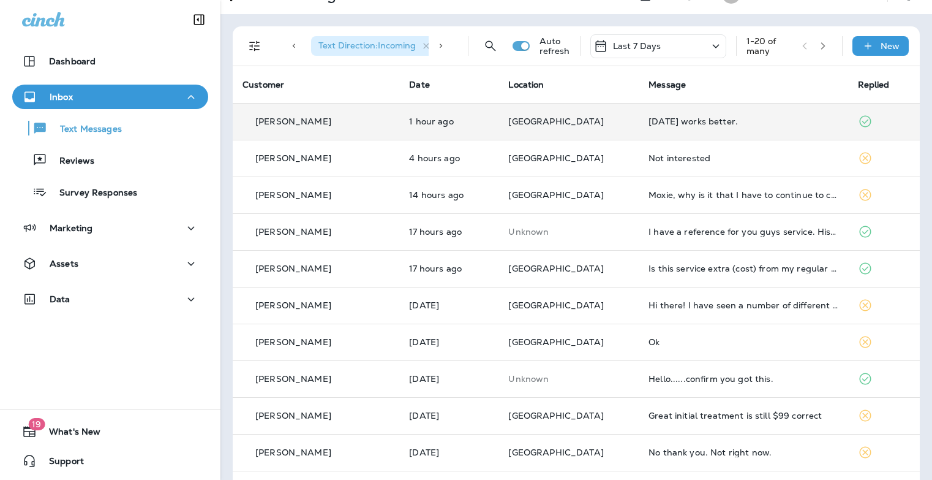
scroll to position [28, 0]
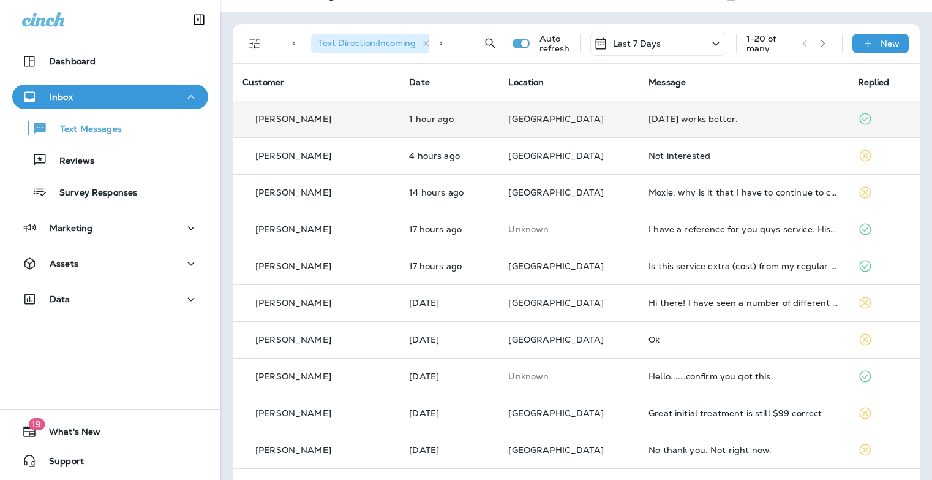
click at [682, 124] on td "[DATE] works better." at bounding box center [743, 118] width 209 height 37
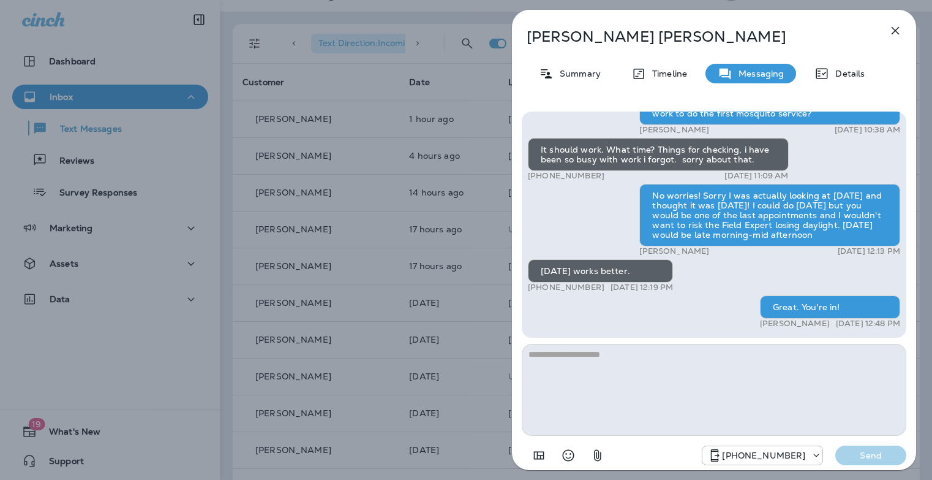
click at [445, 290] on div "Robyn Spann Summary Timeline Messaging Details Hi, Robyn , this is Cameron with…" at bounding box center [466, 240] width 932 height 480
